Goal: Register for event/course

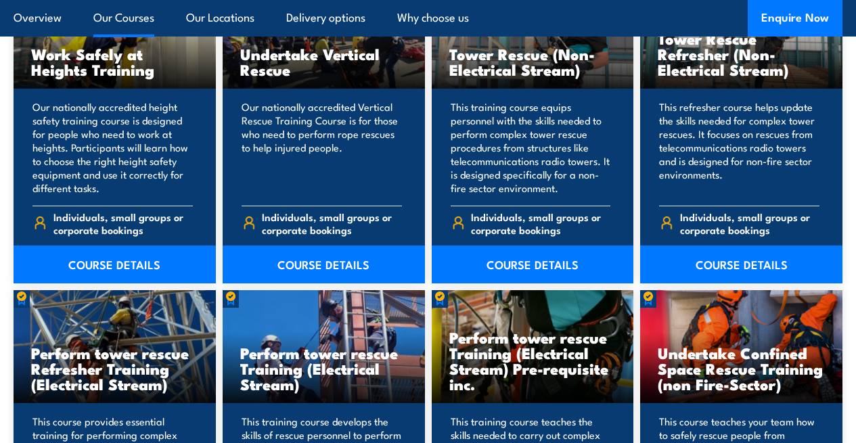
scroll to position [1015, 0]
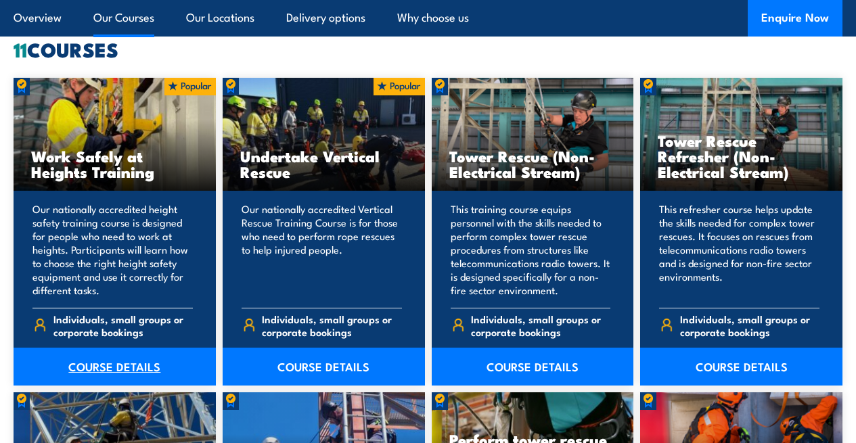
click at [134, 386] on link "COURSE DETAILS" at bounding box center [115, 367] width 202 height 38
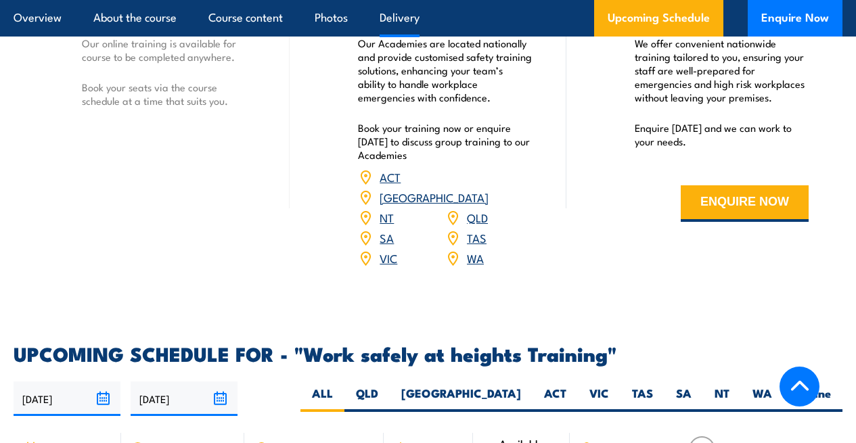
scroll to position [1792, 0]
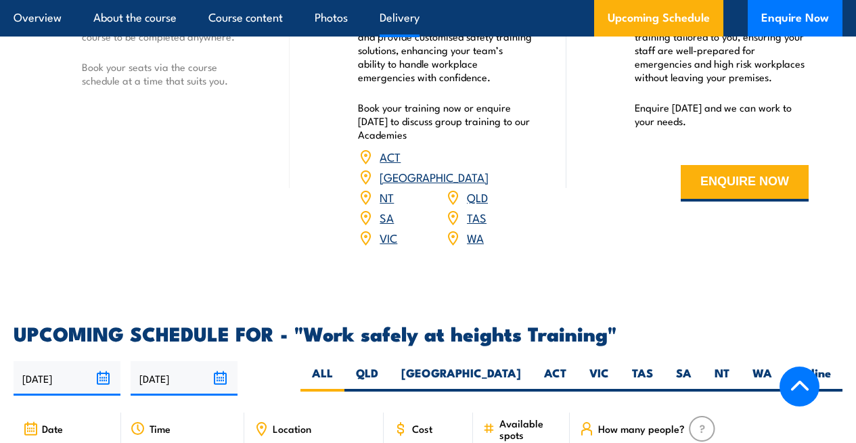
click at [384, 246] on link "VIC" at bounding box center [389, 237] width 18 height 16
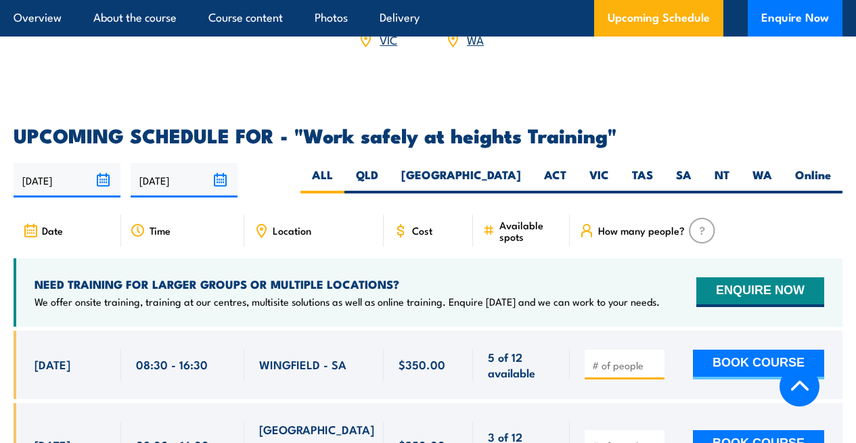
scroll to position [2063, 0]
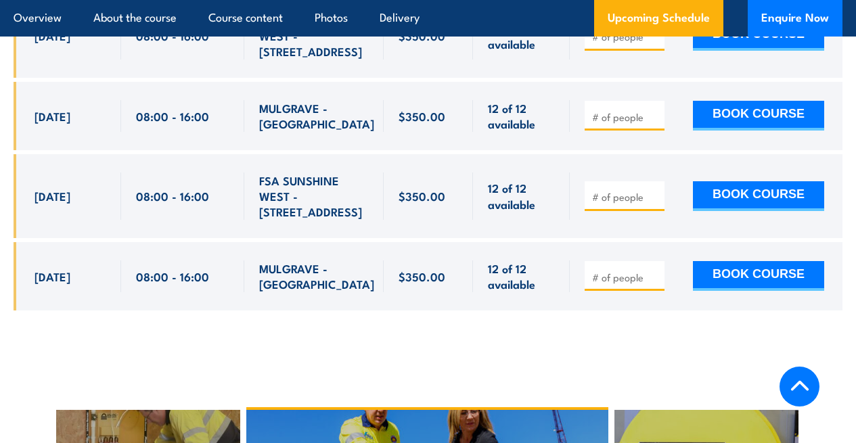
scroll to position [2601, 0]
